Goal: Information Seeking & Learning: Learn about a topic

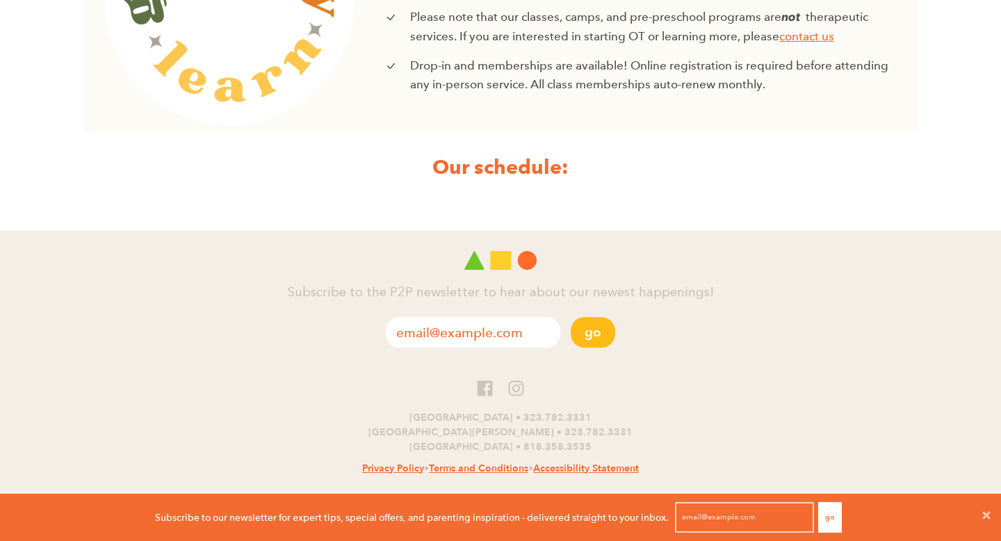
scroll to position [583, 0]
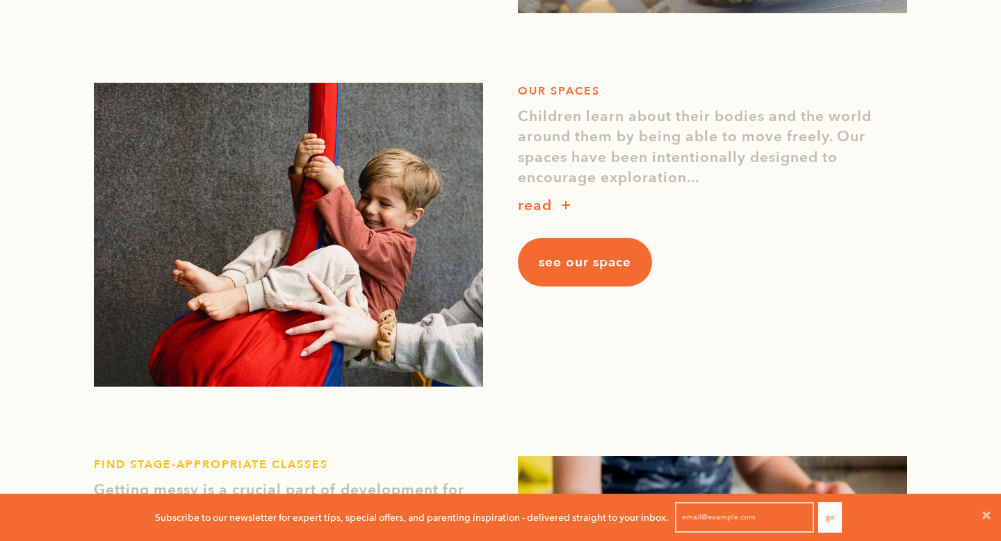
scroll to position [1242, 0]
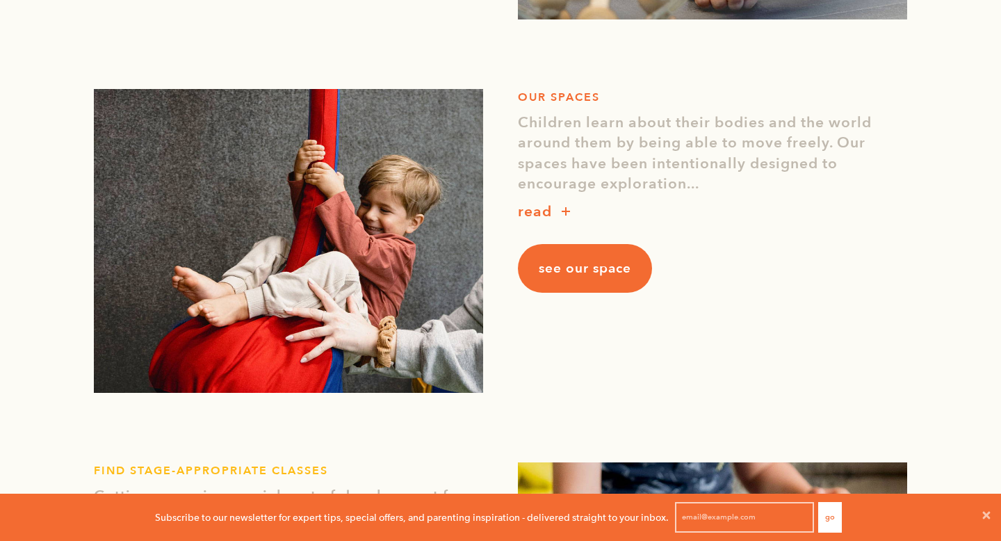
click at [535, 209] on p "read" at bounding box center [535, 212] width 34 height 22
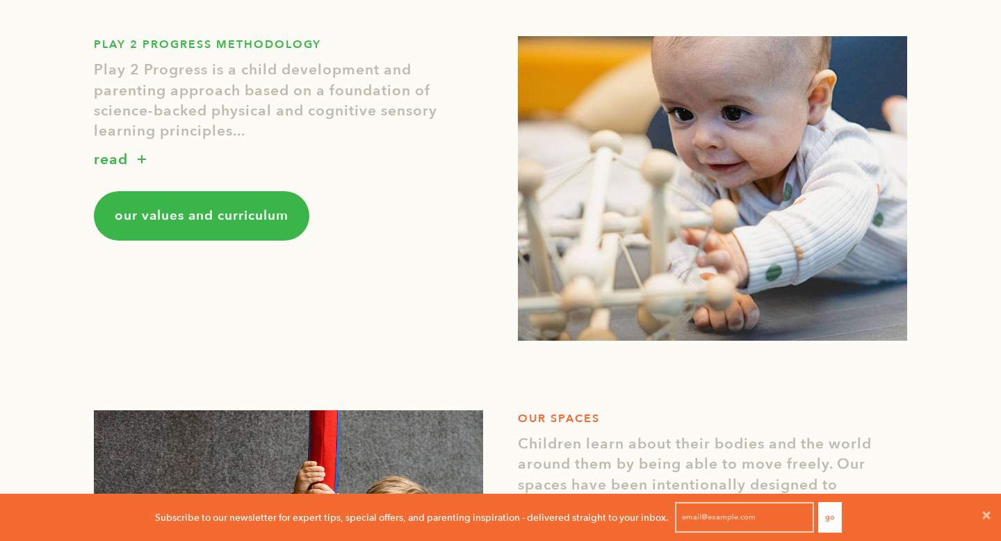
scroll to position [1378, 0]
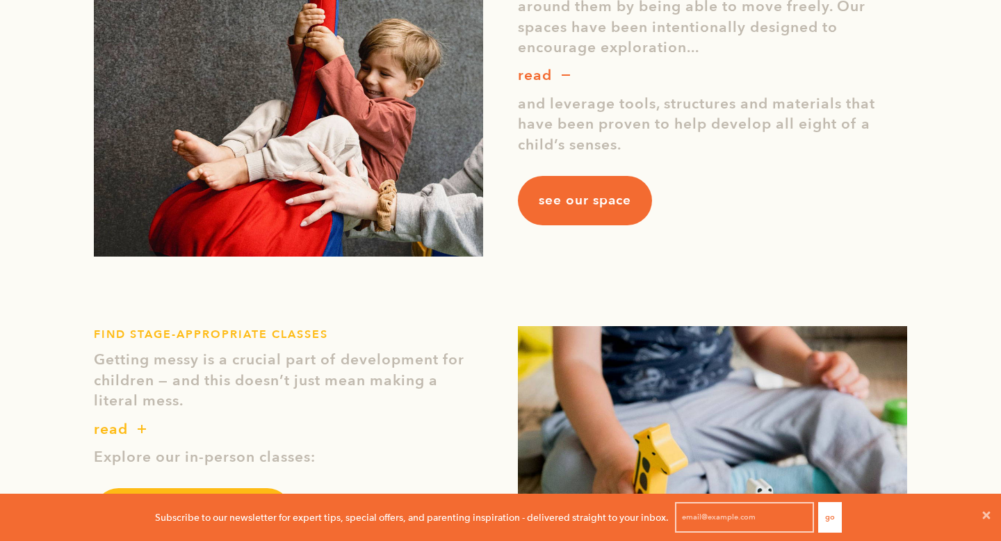
click at [575, 206] on span "see our space" at bounding box center [585, 200] width 92 height 18
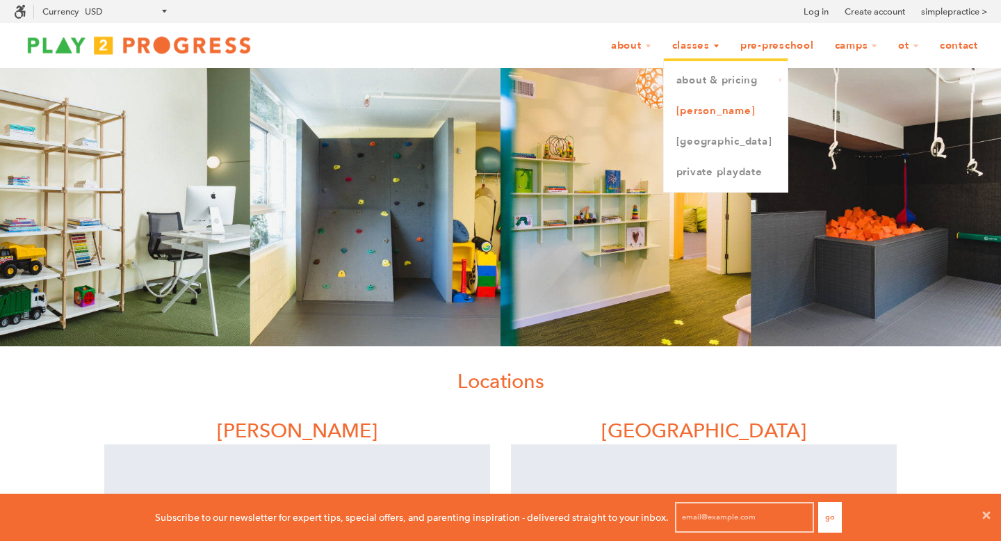
click at [707, 116] on link "[PERSON_NAME]" at bounding box center [726, 111] width 124 height 31
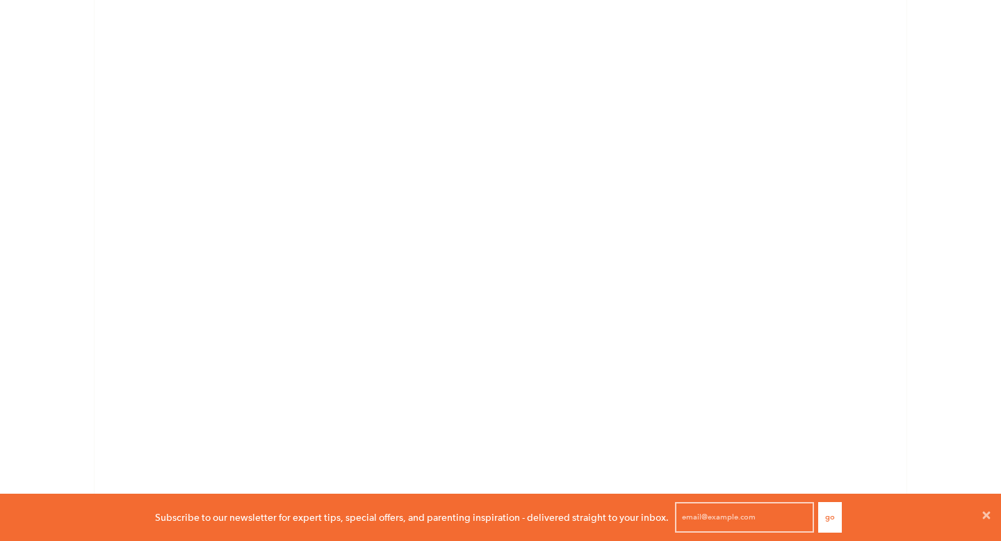
scroll to position [2018, 0]
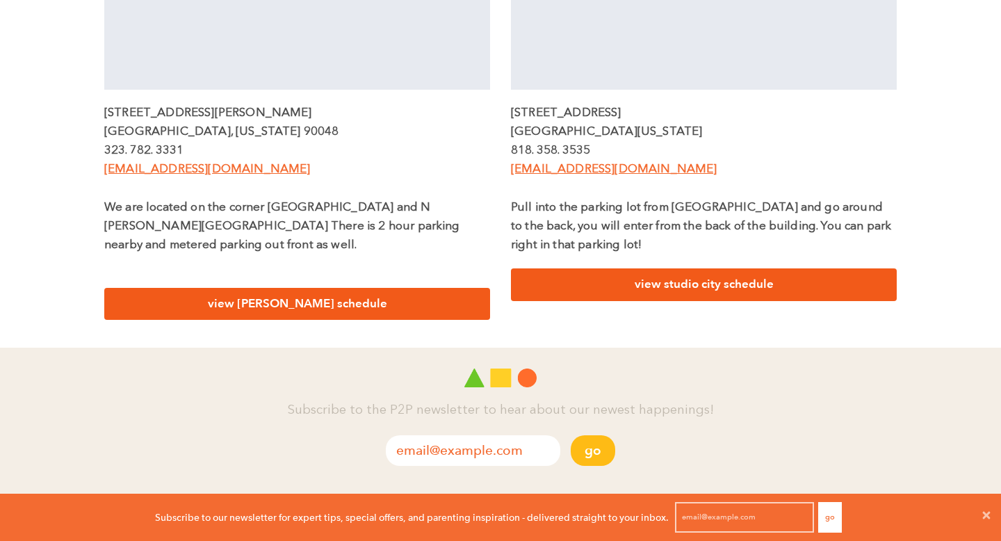
scroll to position [638, 0]
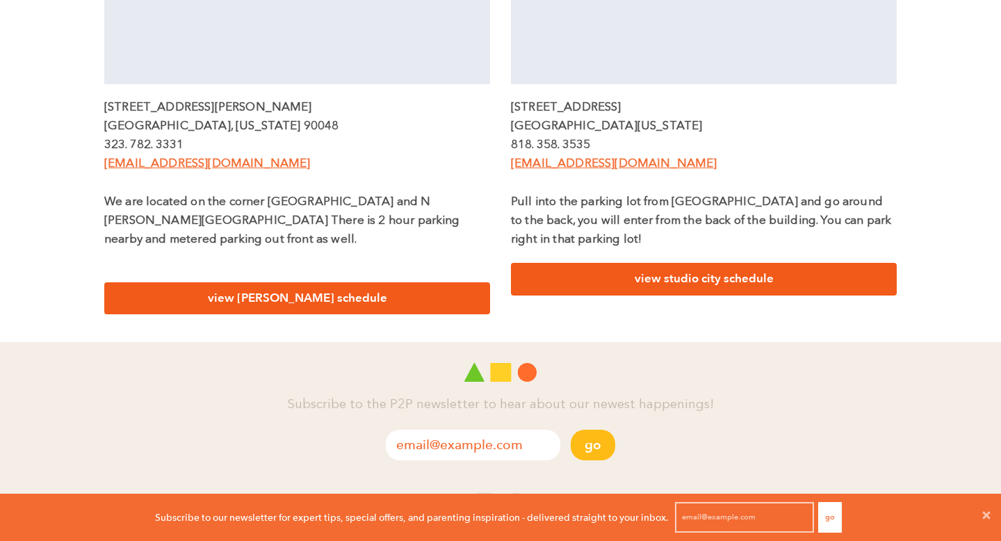
click at [691, 274] on link "view studio city schedule" at bounding box center [704, 279] width 386 height 33
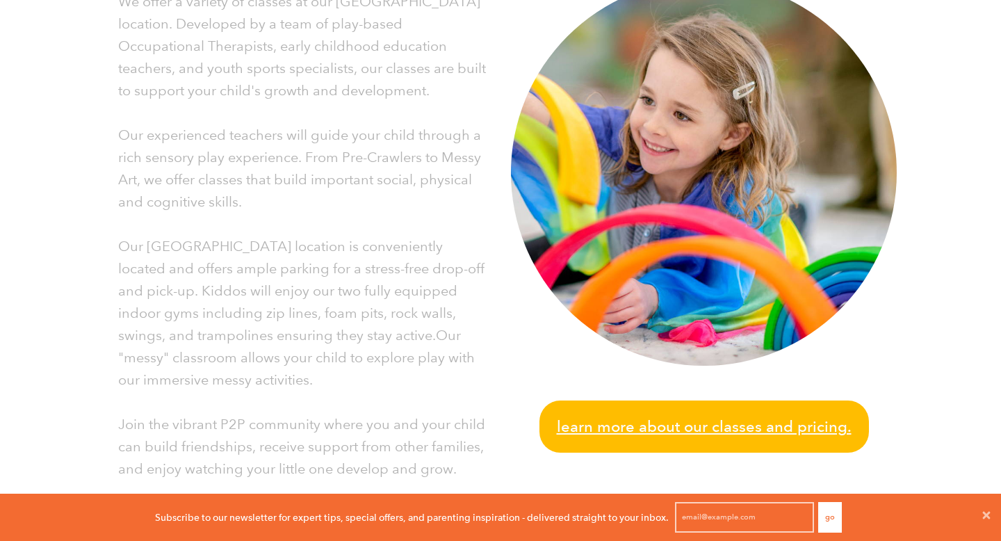
scroll to position [362, 0]
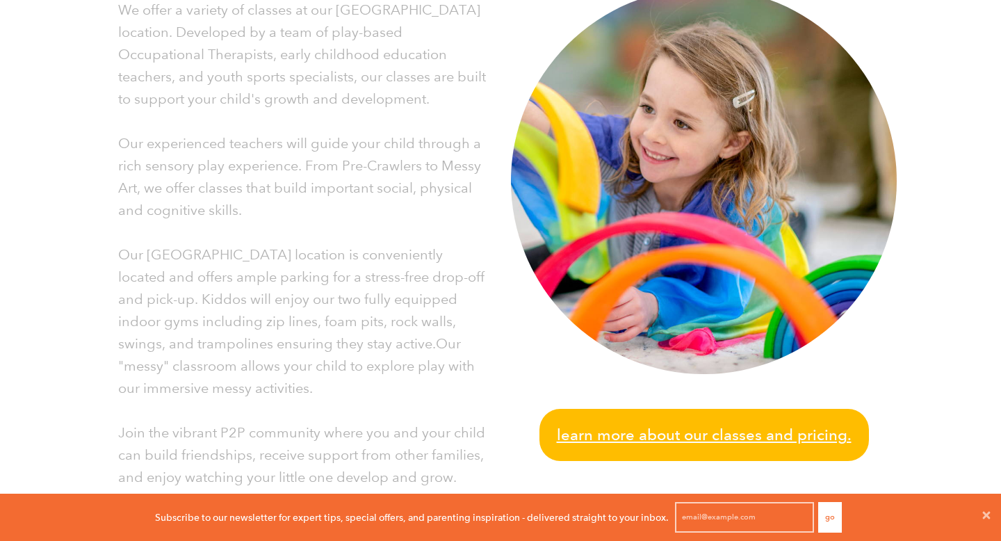
click at [586, 438] on span "Learn more about our classes and pricing." at bounding box center [704, 435] width 295 height 24
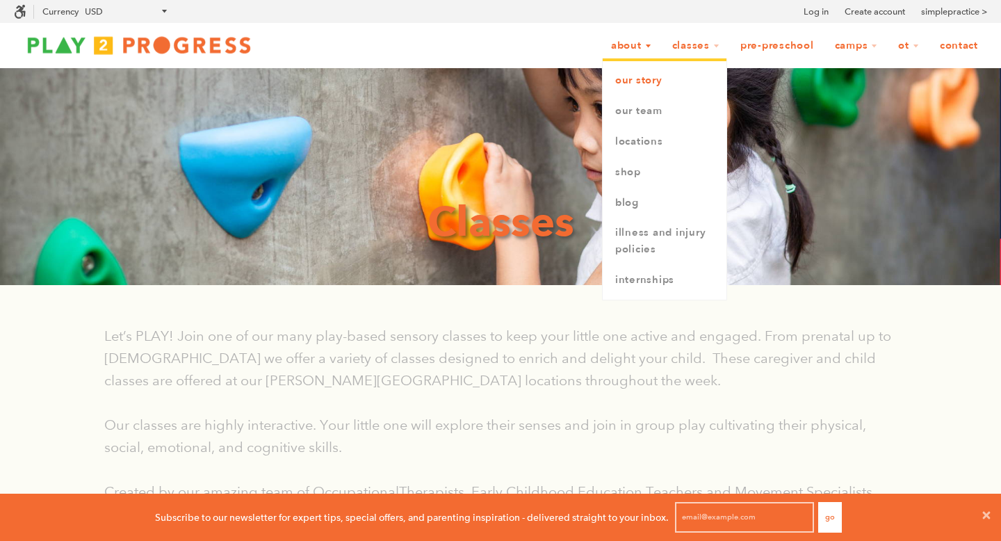
click at [640, 82] on link "Our Story" at bounding box center [665, 80] width 124 height 31
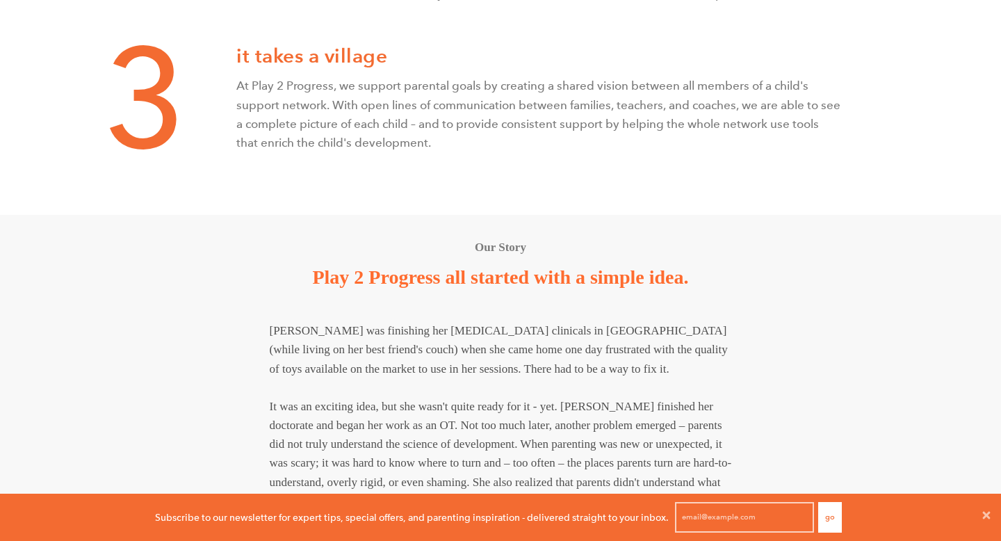
scroll to position [908, 0]
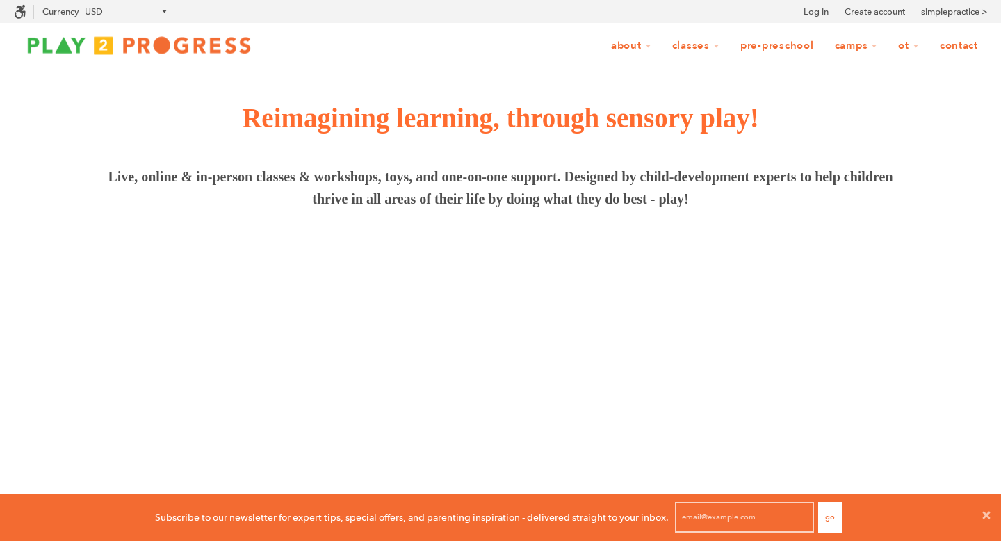
scroll to position [1, 1]
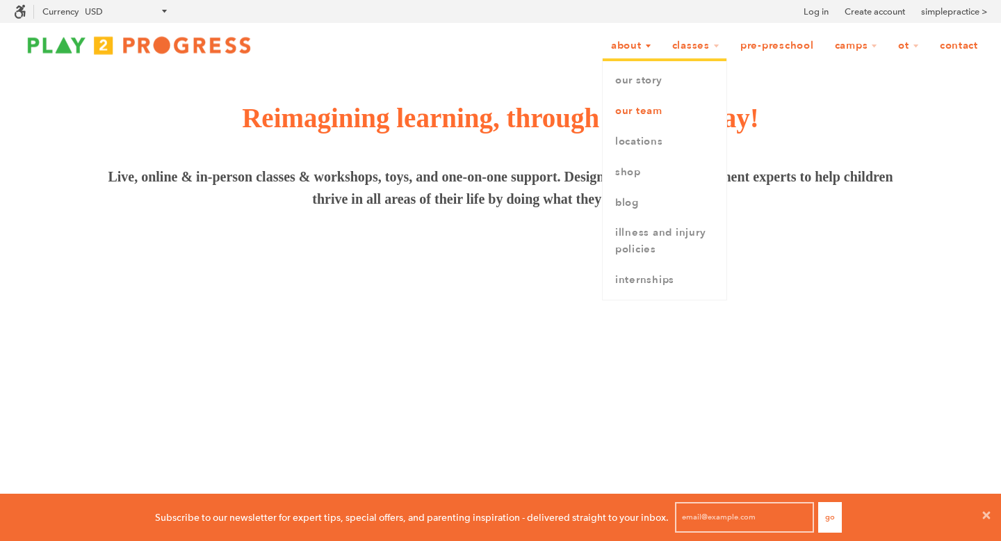
click at [631, 112] on link "Our Team" at bounding box center [665, 111] width 124 height 31
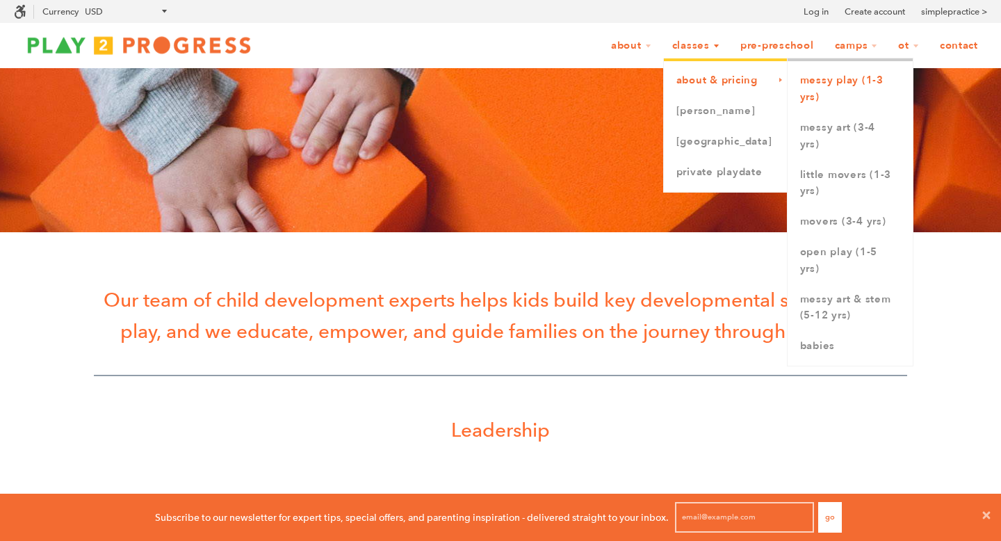
click at [817, 86] on link "Messy Play (1-3 yrs)" at bounding box center [850, 88] width 125 height 47
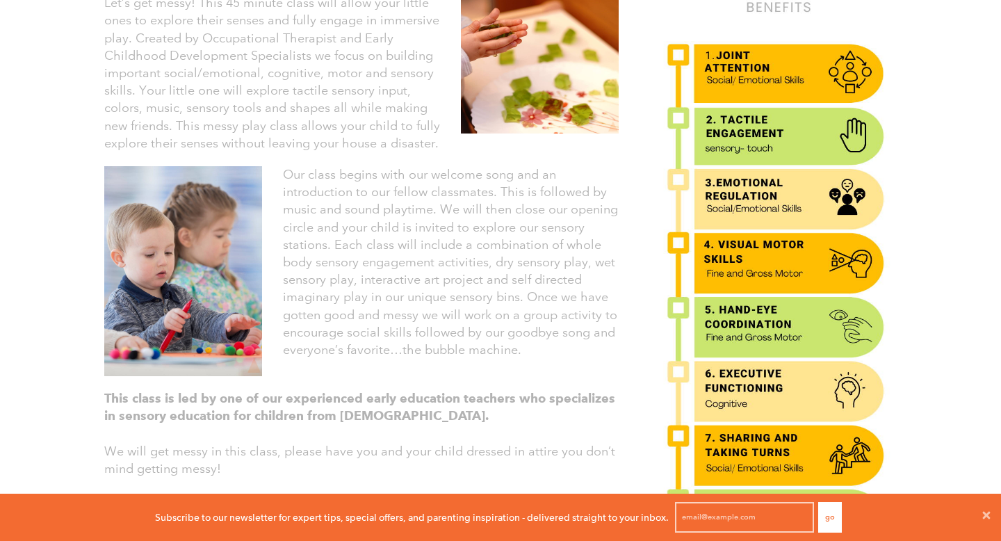
scroll to position [390, 0]
